Goal: Task Accomplishment & Management: Use online tool/utility

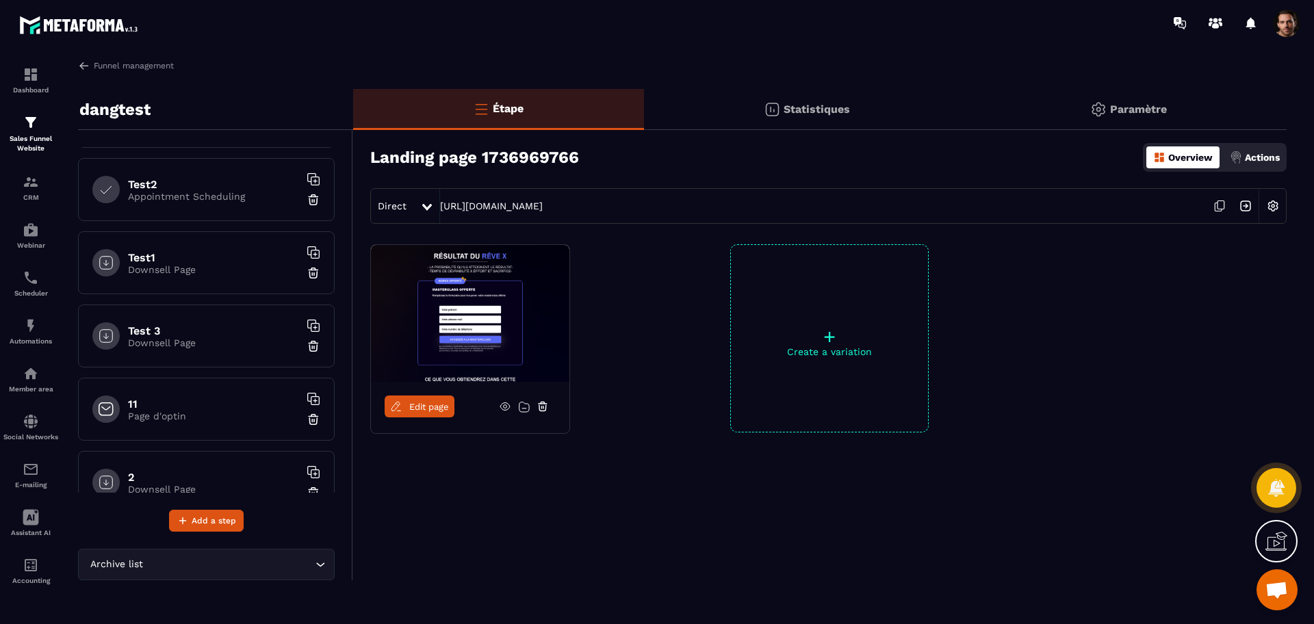
scroll to position [1192, 0]
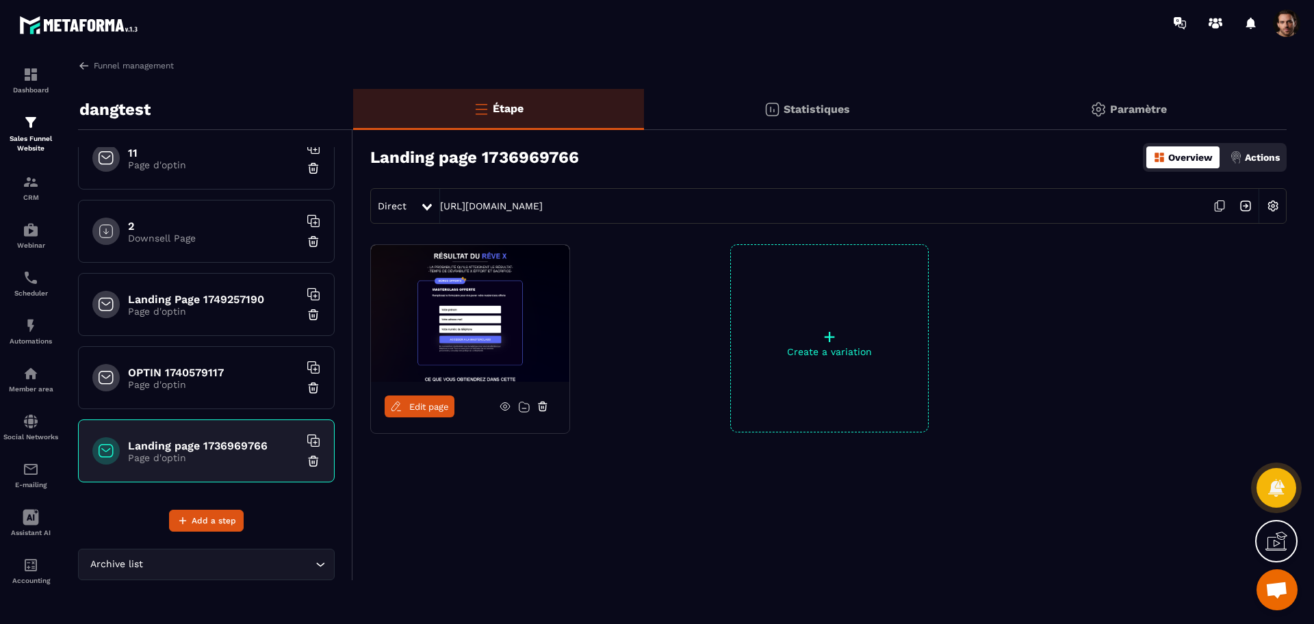
click at [541, 410] on icon at bounding box center [543, 406] width 12 height 12
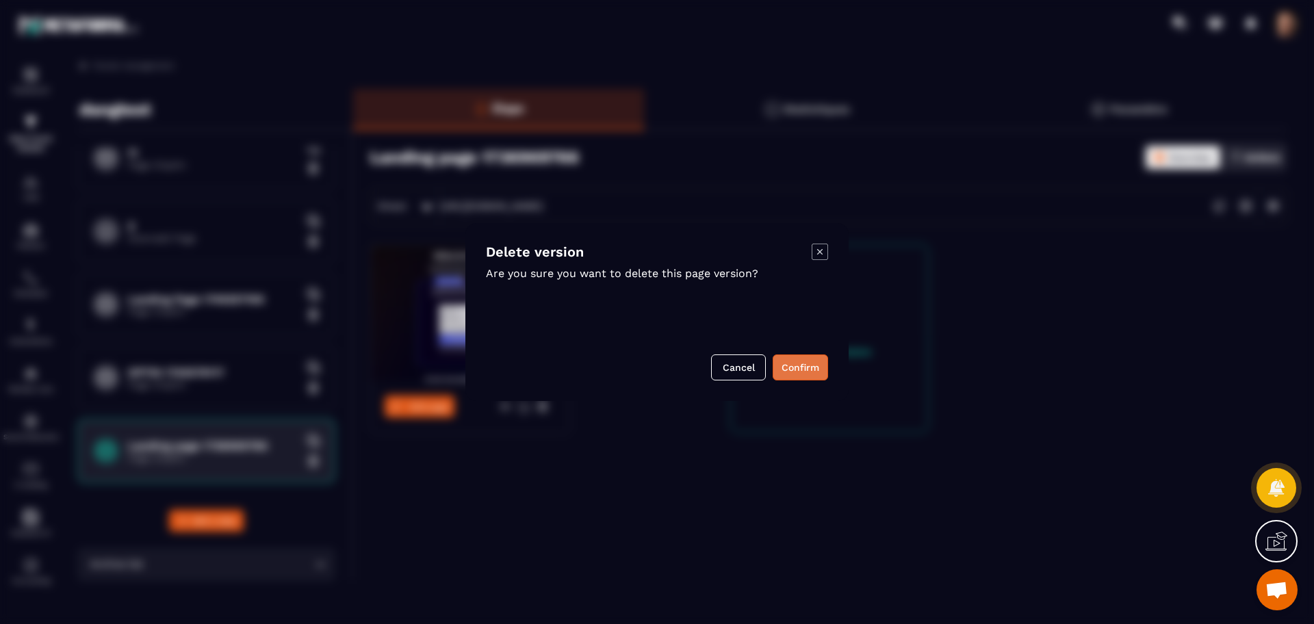
click at [818, 370] on button "Confirm" at bounding box center [800, 367] width 55 height 26
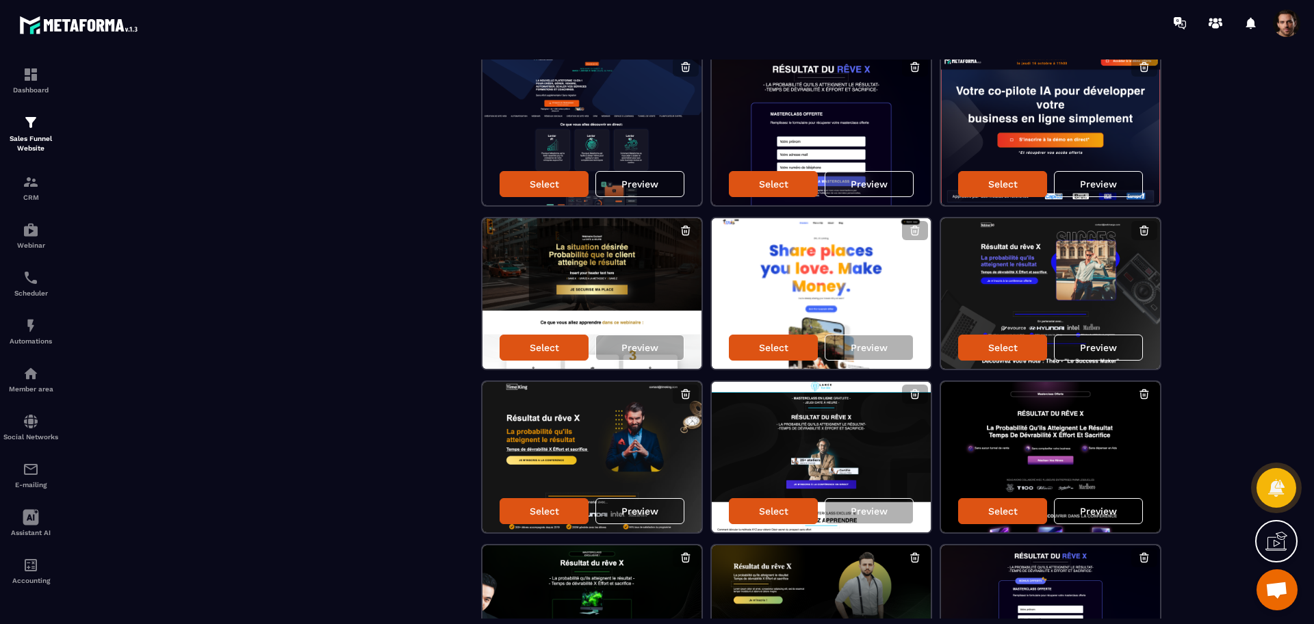
click at [905, 375] on div "Select an empty template Select Preview Select Preview Select Preview Select Pr…" at bounding box center [820, 374] width 906 height 1627
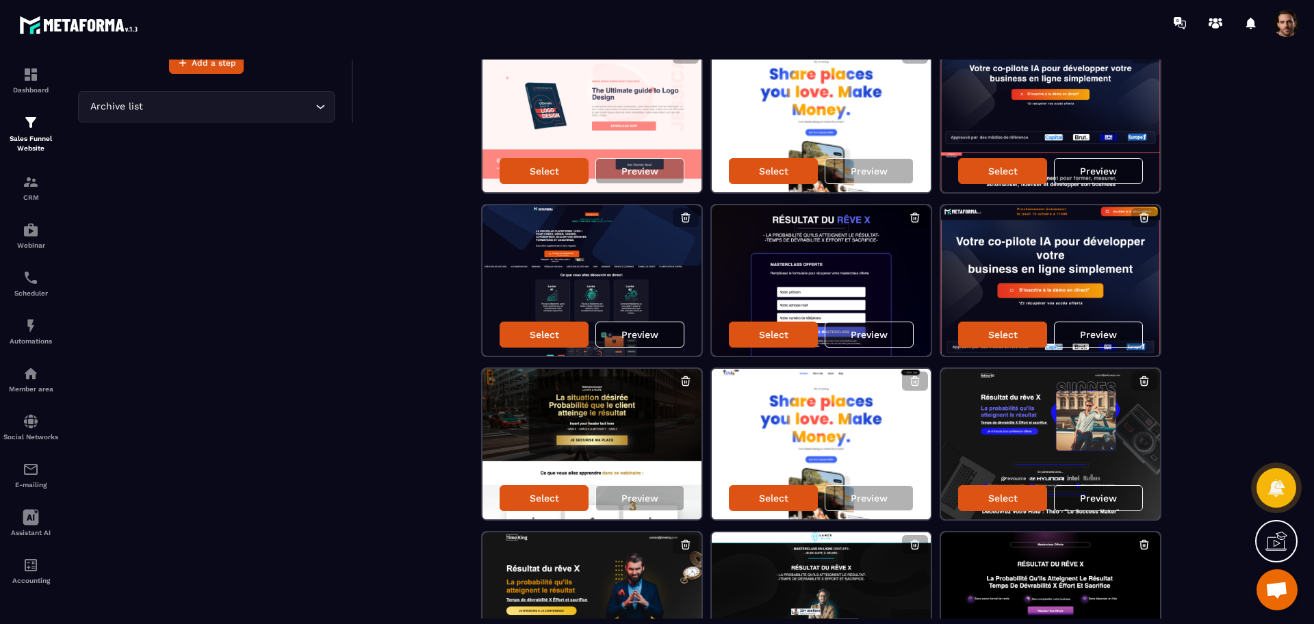
scroll to position [458, 0]
click at [877, 344] on div "Preview" at bounding box center [869, 335] width 89 height 26
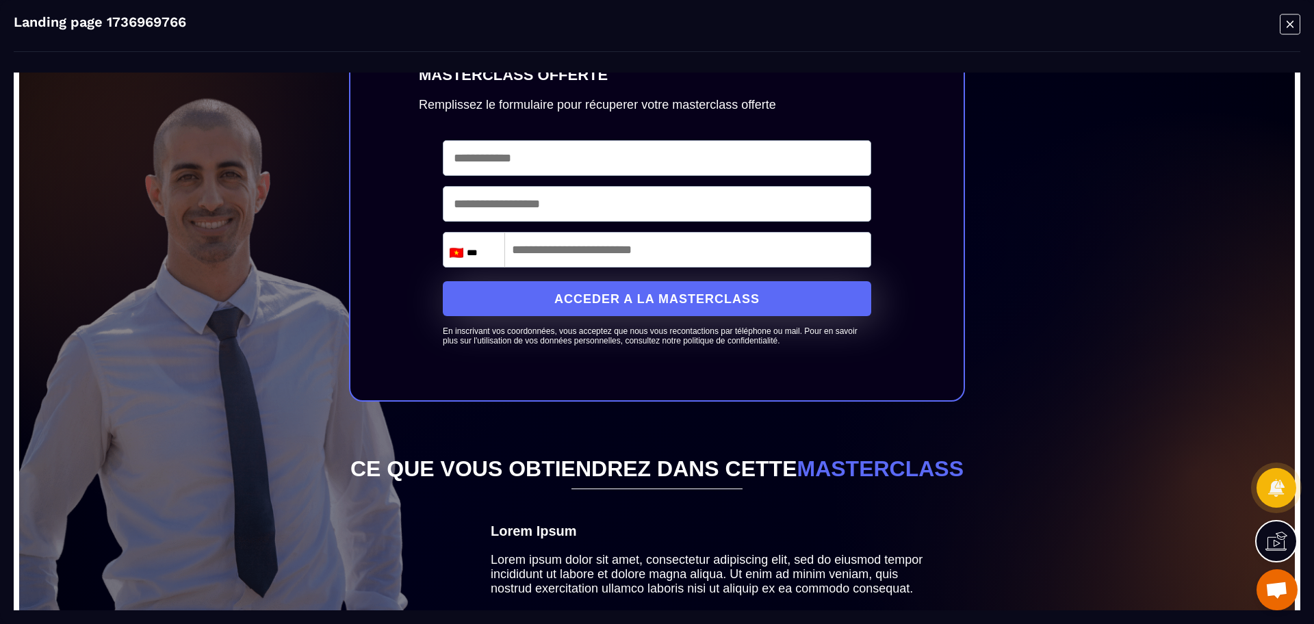
scroll to position [0, 0]
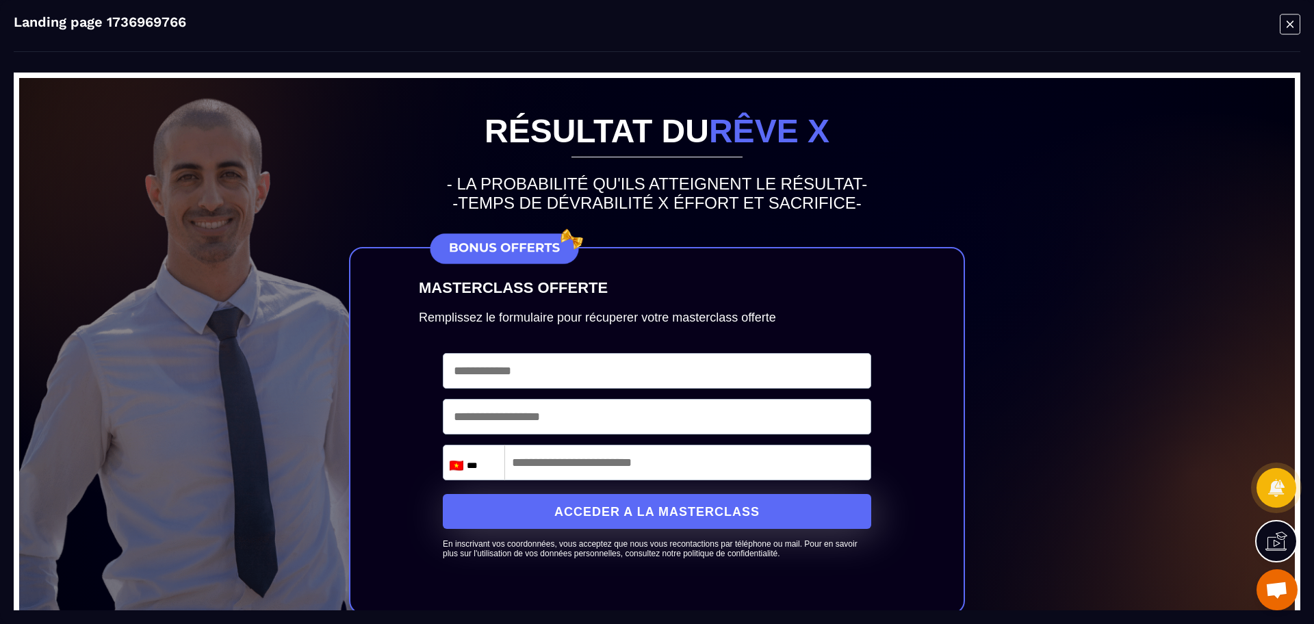
click at [1287, 23] on icon "Modal window" at bounding box center [1290, 24] width 21 height 21
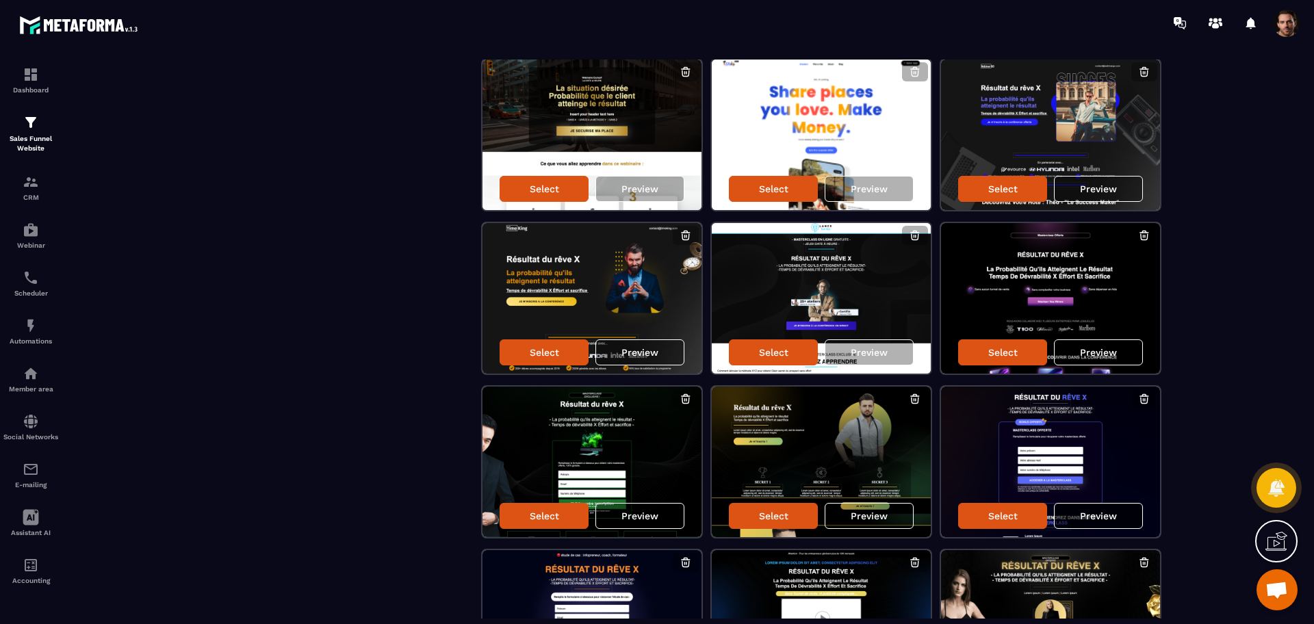
scroll to position [773, 0]
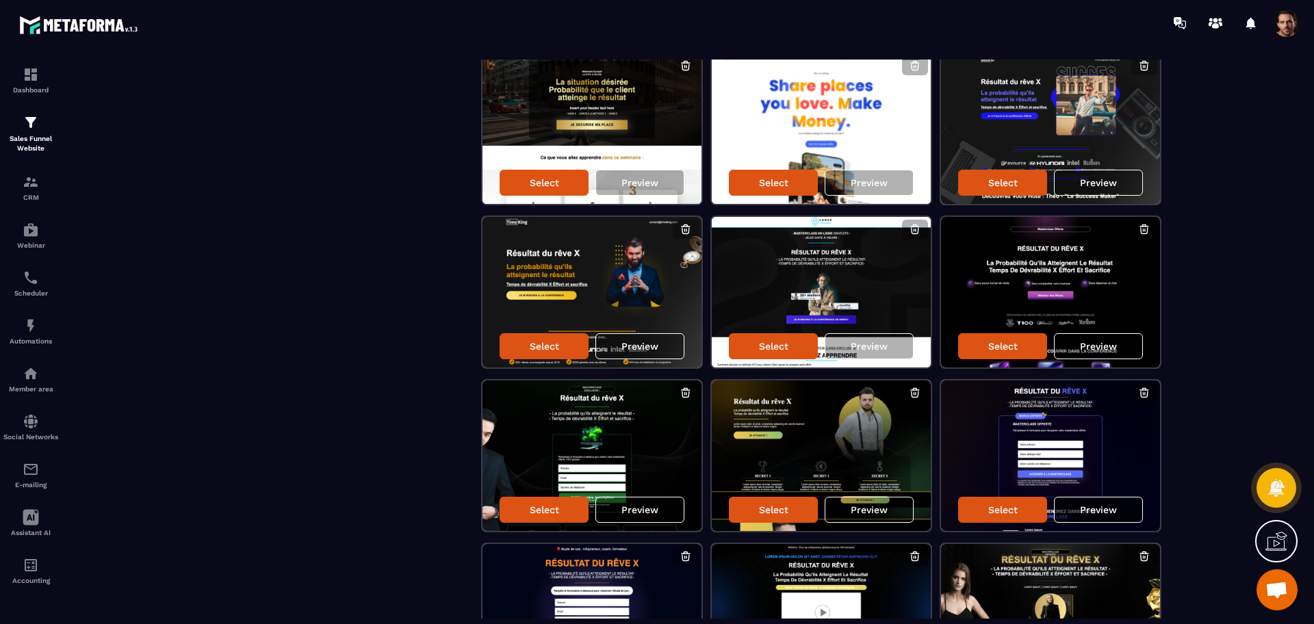
click at [1109, 506] on p "Preview" at bounding box center [1098, 509] width 37 height 11
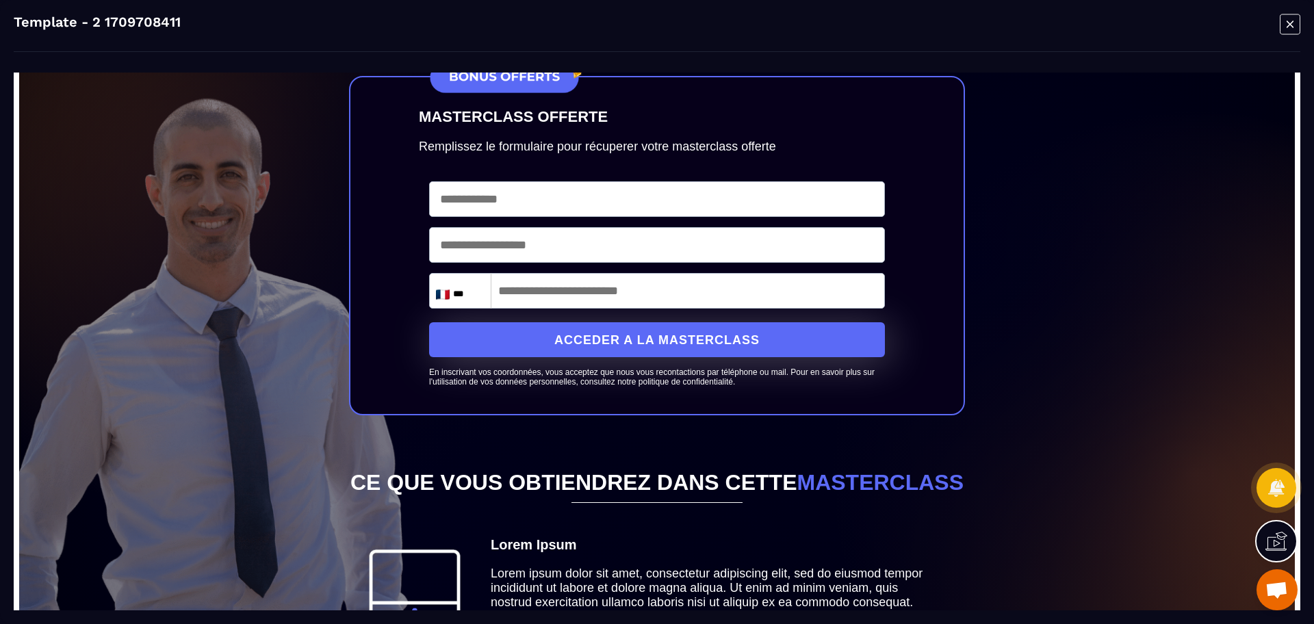
scroll to position [0, 0]
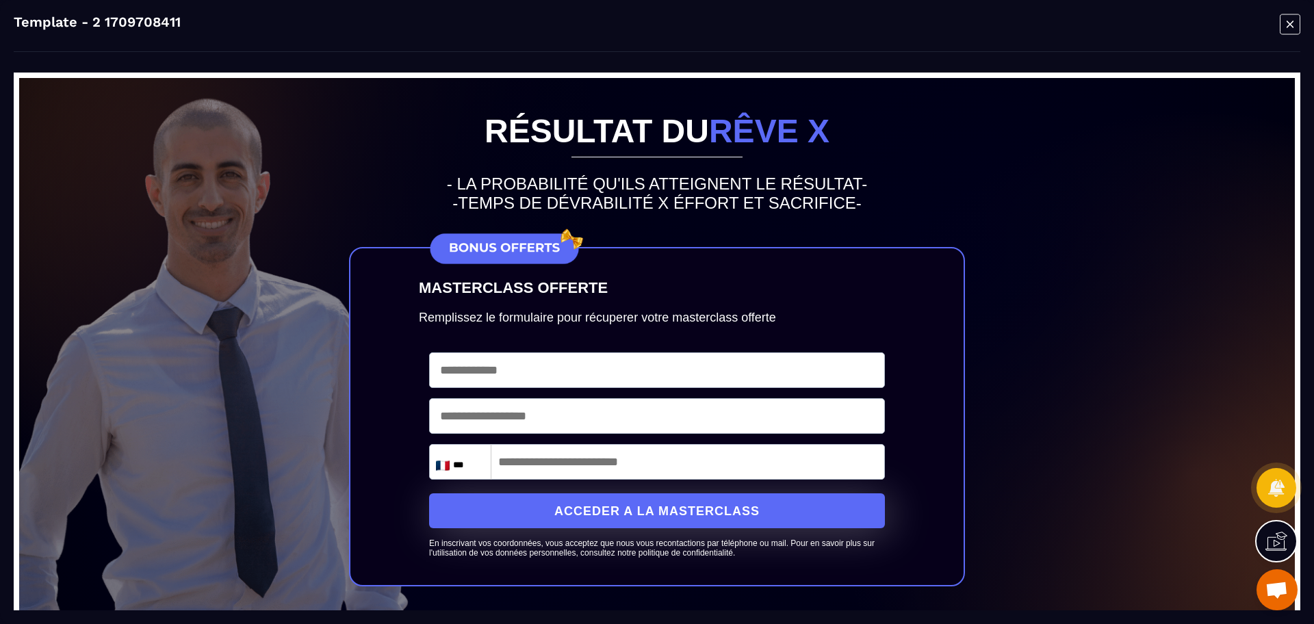
click at [1284, 33] on icon "Modal window" at bounding box center [1290, 24] width 21 height 21
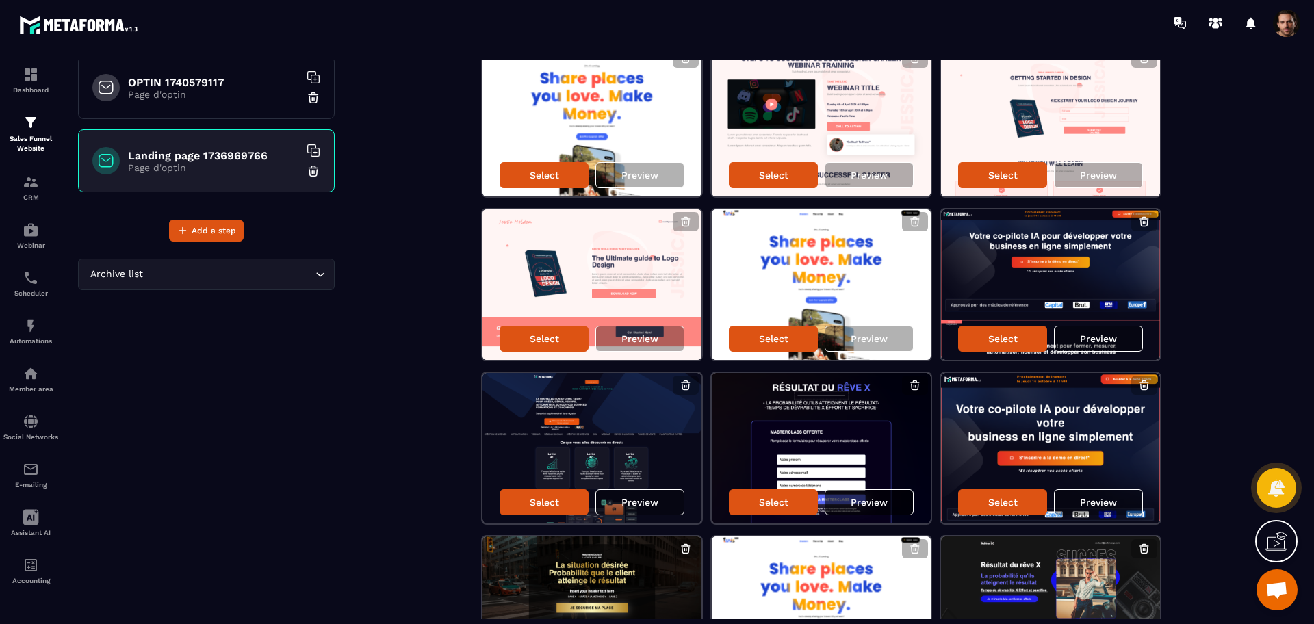
scroll to position [289, 0]
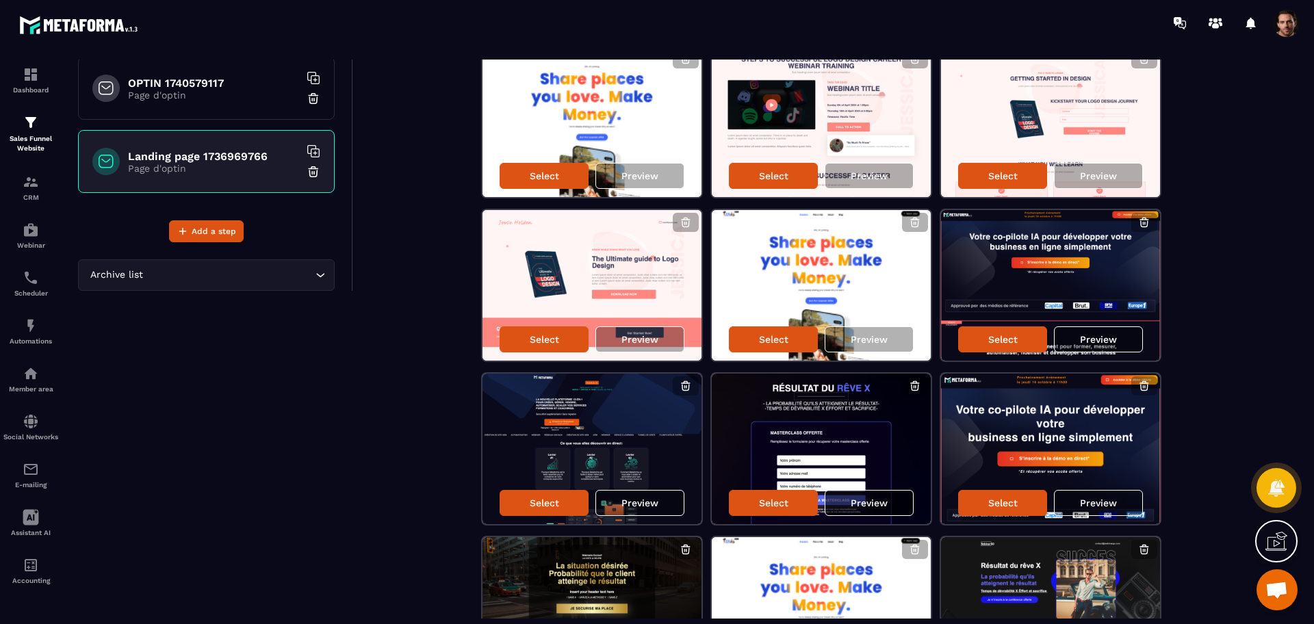
click at [873, 510] on div "Preview" at bounding box center [869, 503] width 89 height 26
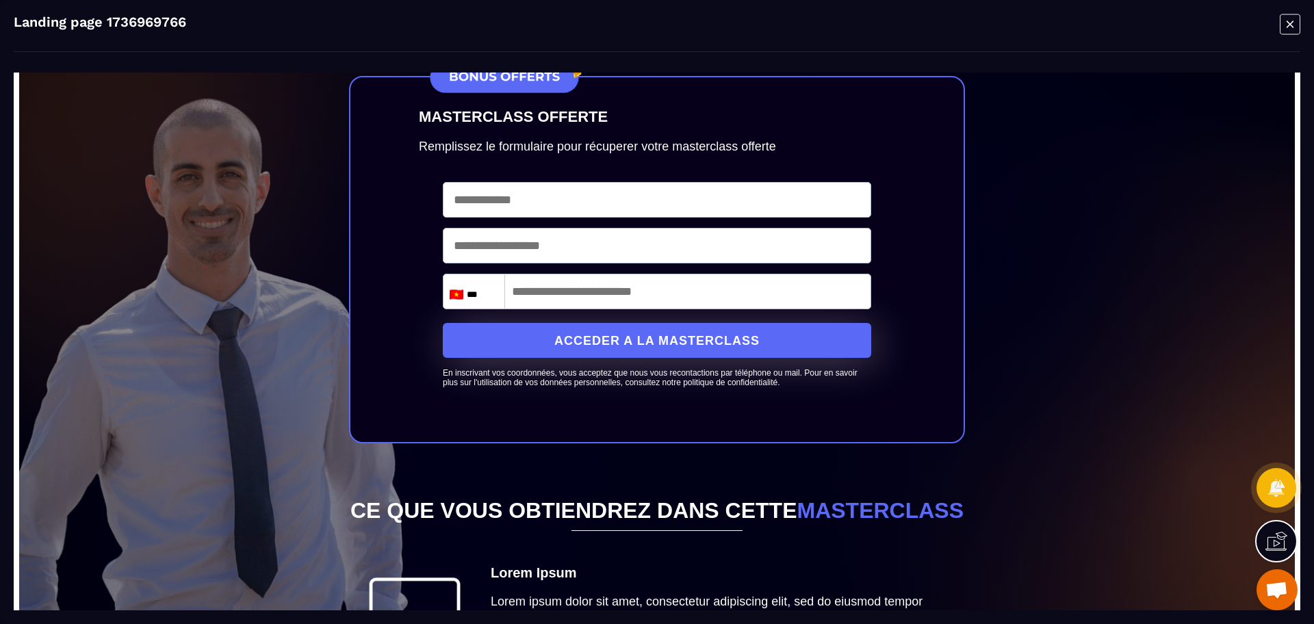
scroll to position [428, 0]
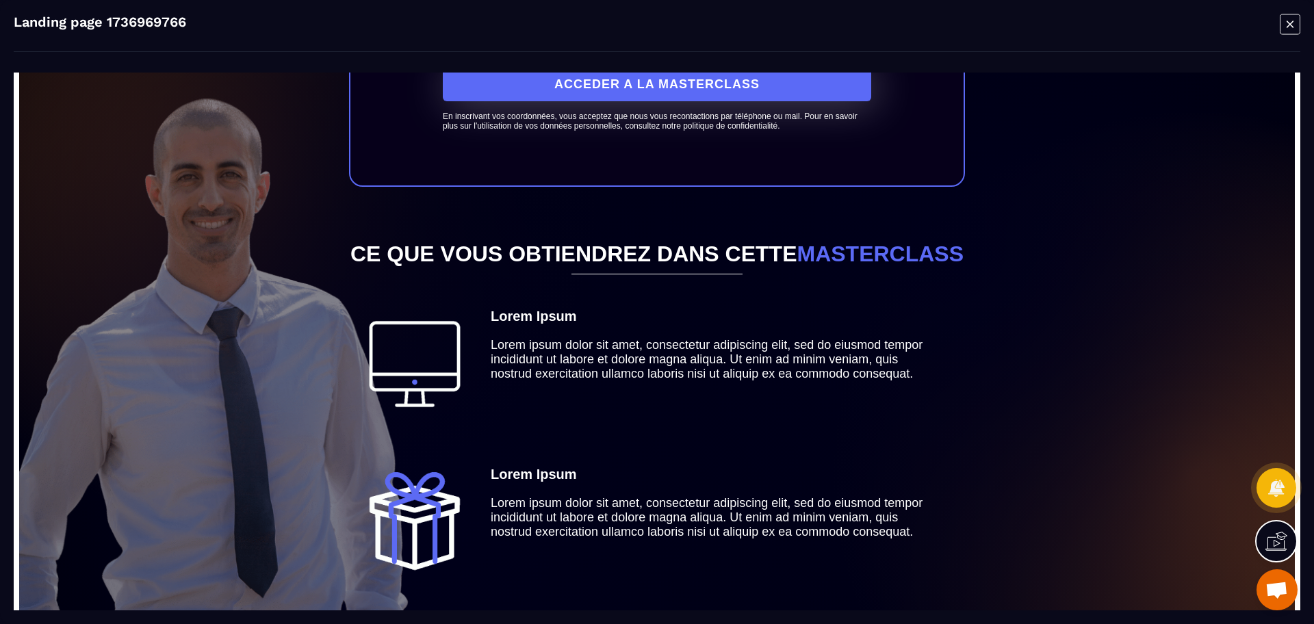
click at [1289, 25] on icon "Modal window" at bounding box center [1290, 24] width 7 height 7
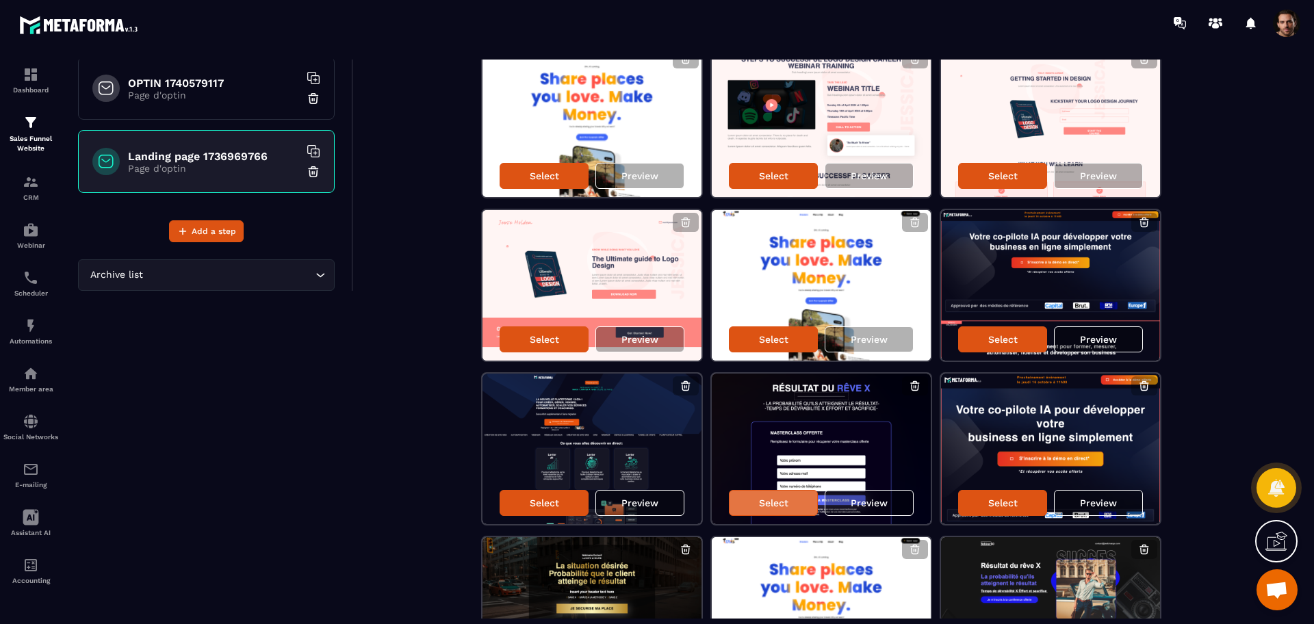
click at [795, 497] on div "Select" at bounding box center [773, 503] width 89 height 26
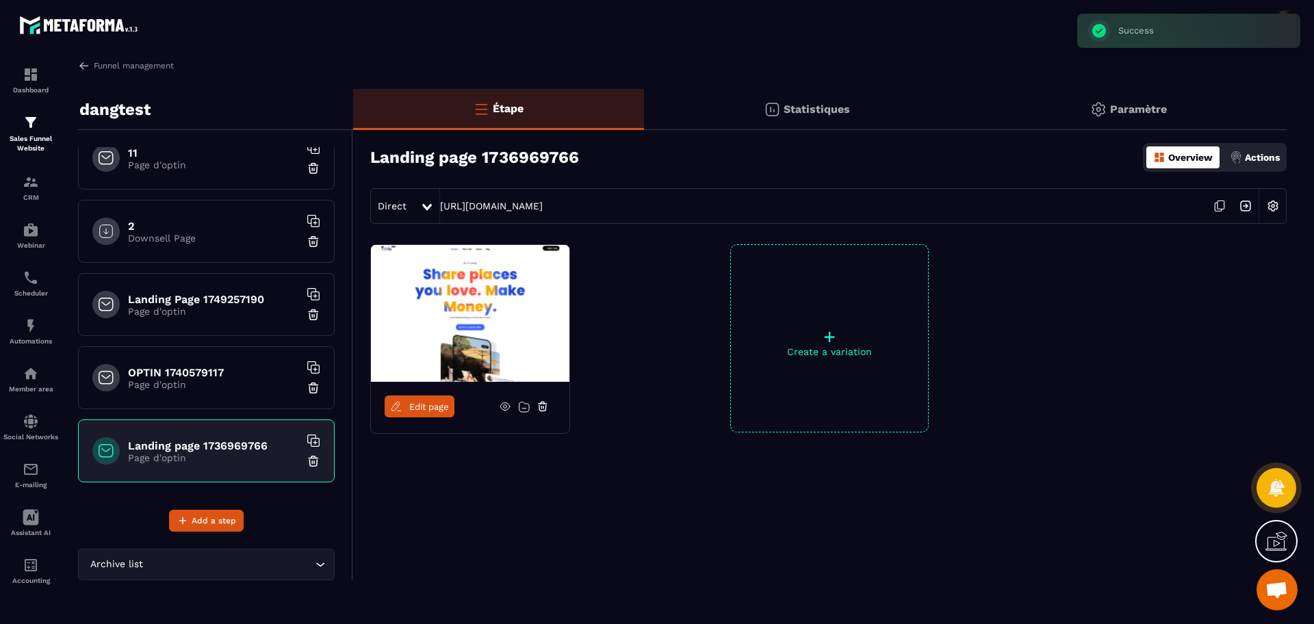
scroll to position [0, 0]
click at [430, 409] on span "Edit page" at bounding box center [429, 407] width 40 height 10
